Goal: Information Seeking & Learning: Learn about a topic

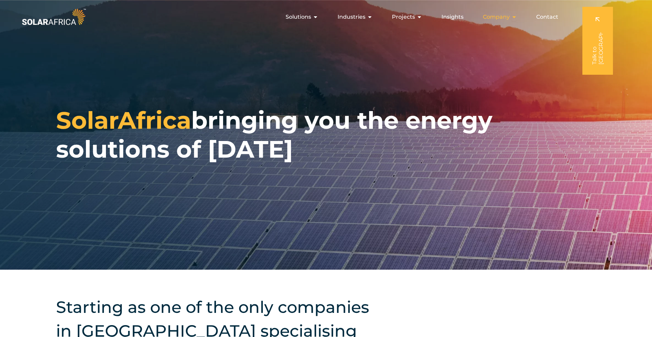
click at [498, 17] on span "Company" at bounding box center [496, 17] width 27 height 8
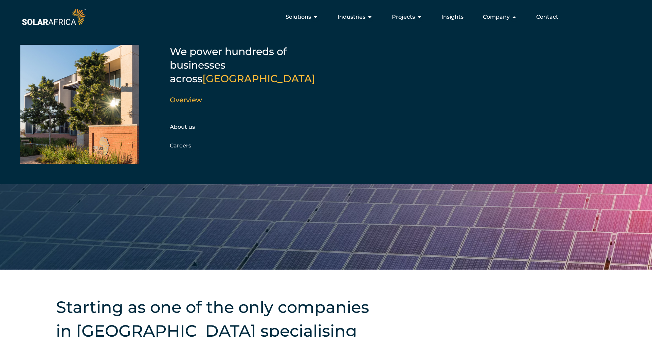
click at [183, 122] on div "About us Careers" at bounding box center [206, 136] width 73 height 29
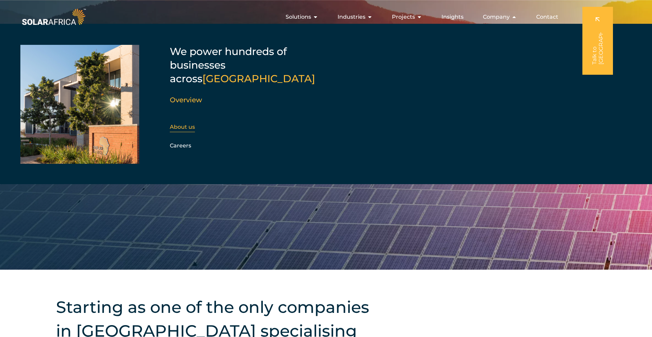
click at [185, 122] on div "About us" at bounding box center [206, 127] width 73 height 10
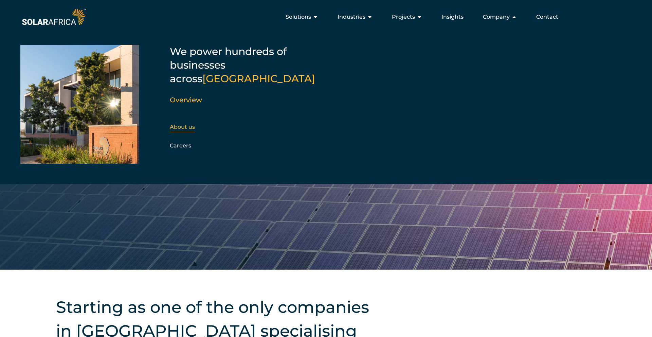
click at [190, 124] on link "About us" at bounding box center [182, 127] width 25 height 6
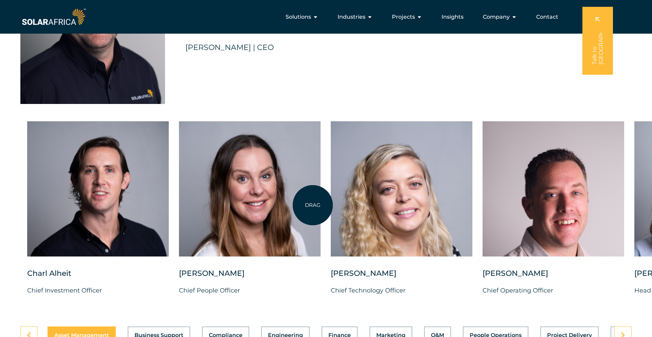
scroll to position [1677, 0]
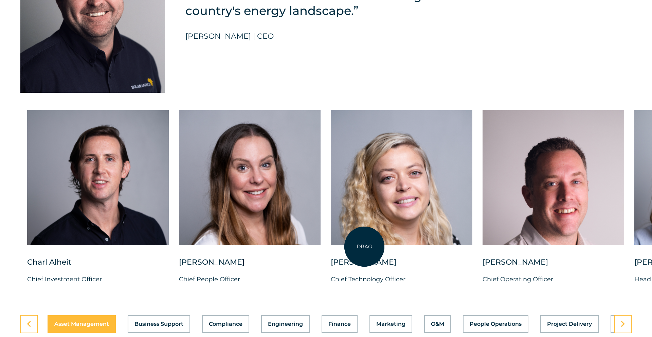
click at [365, 247] on div at bounding box center [402, 183] width 142 height 147
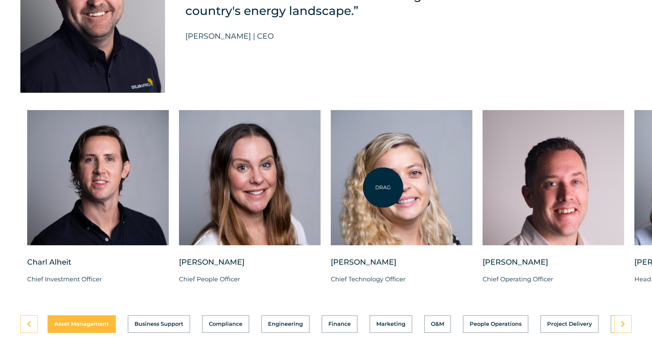
click at [383, 188] on div at bounding box center [402, 177] width 142 height 135
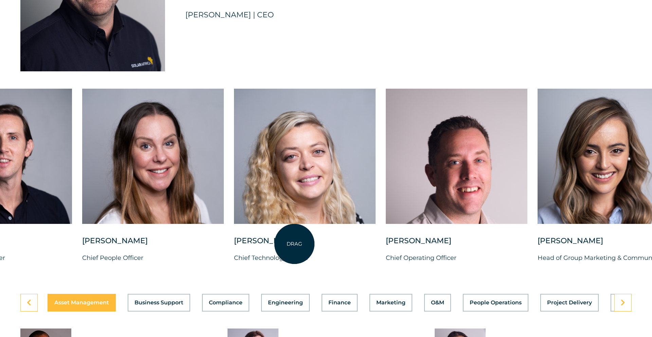
drag, startPoint x: 391, startPoint y: 239, endPoint x: 295, endPoint y: 244, distance: 96.3
click at [295, 244] on div "[PERSON_NAME]" at bounding box center [305, 244] width 142 height 17
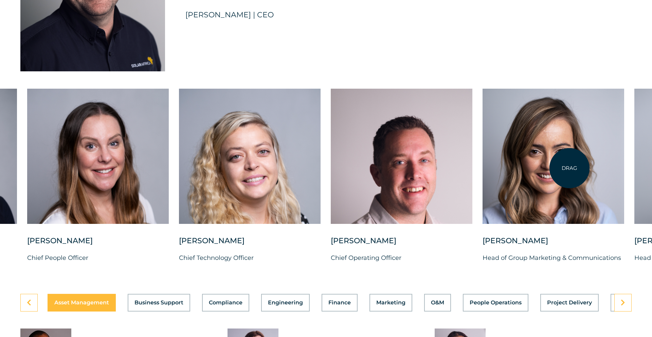
drag, startPoint x: 570, startPoint y: 168, endPoint x: 360, endPoint y: 198, distance: 211.4
click at [360, 198] on div "[PERSON_NAME] Chief Investment Officer [PERSON_NAME] Chief People Officer [PERS…" at bounding box center [482, 181] width 1269 height 185
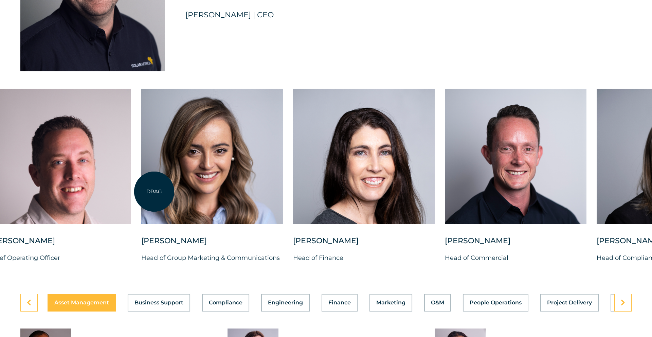
drag, startPoint x: 496, startPoint y: 159, endPoint x: 154, endPoint y: 192, distance: 343.0
click at [154, 192] on div at bounding box center [212, 156] width 142 height 135
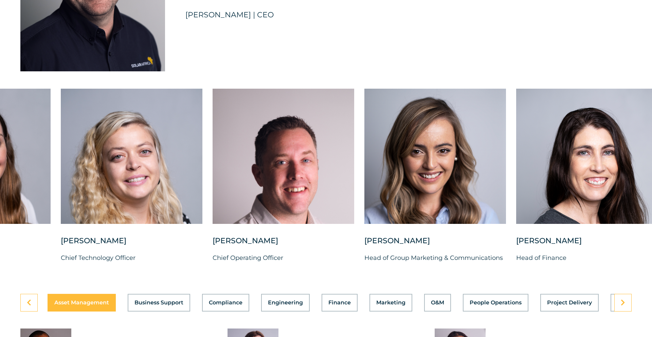
drag, startPoint x: 315, startPoint y: 107, endPoint x: 652, endPoint y: 33, distance: 345.3
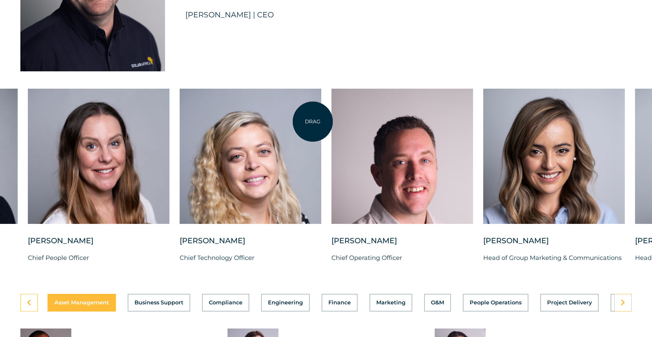
drag, startPoint x: 312, startPoint y: 122, endPoint x: 437, endPoint y: 92, distance: 128.6
click at [321, 92] on div at bounding box center [251, 156] width 142 height 135
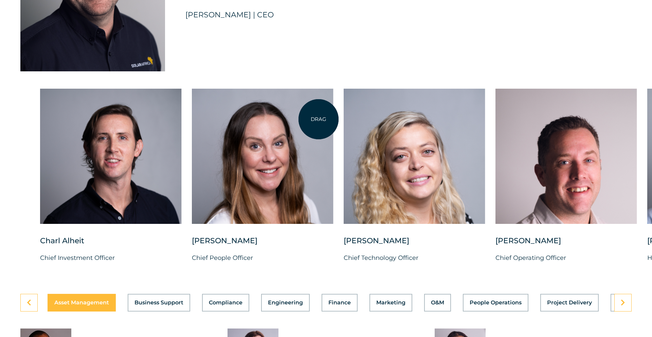
drag, startPoint x: 255, startPoint y: 127, endPoint x: 333, endPoint y: 120, distance: 77.8
click at [333, 120] on div at bounding box center [263, 156] width 142 height 135
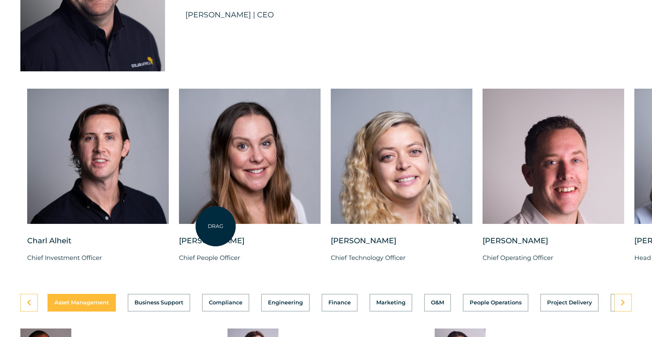
drag, startPoint x: 225, startPoint y: 152, endPoint x: 216, endPoint y: 226, distance: 74.9
click at [216, 226] on div at bounding box center [250, 162] width 142 height 147
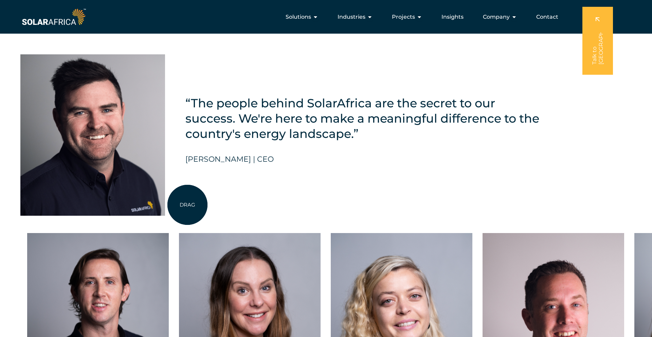
scroll to position [1522, 0]
